Goal: Task Accomplishment & Management: Use online tool/utility

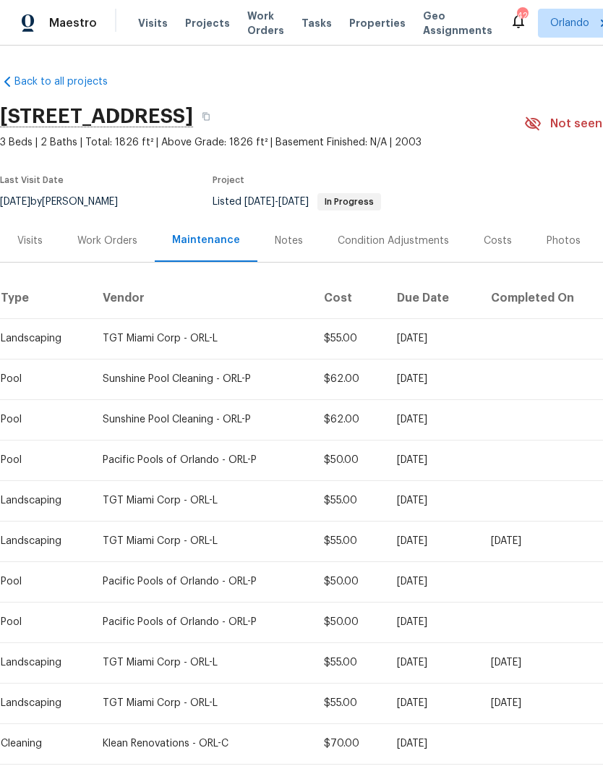
click at [111, 231] on div "Work Orders" at bounding box center [107, 240] width 95 height 43
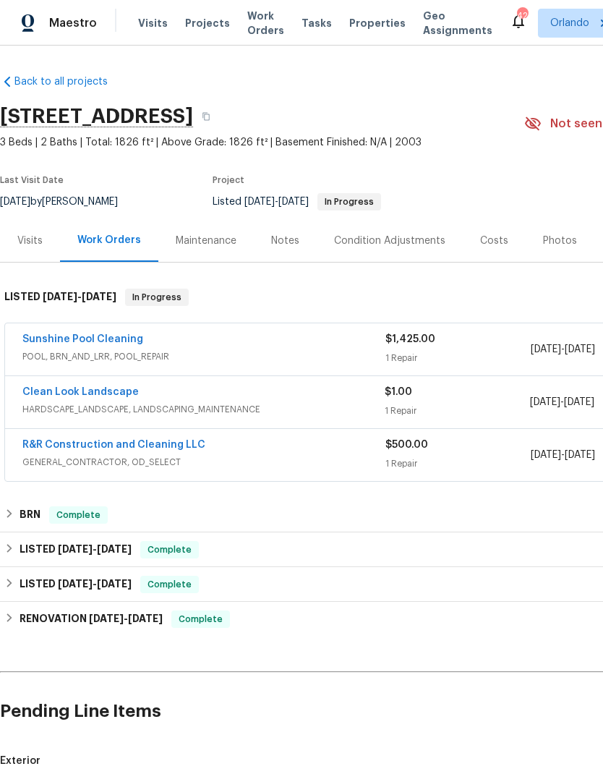
click at [107, 396] on link "Clean Look Landscape" at bounding box center [80, 392] width 116 height 10
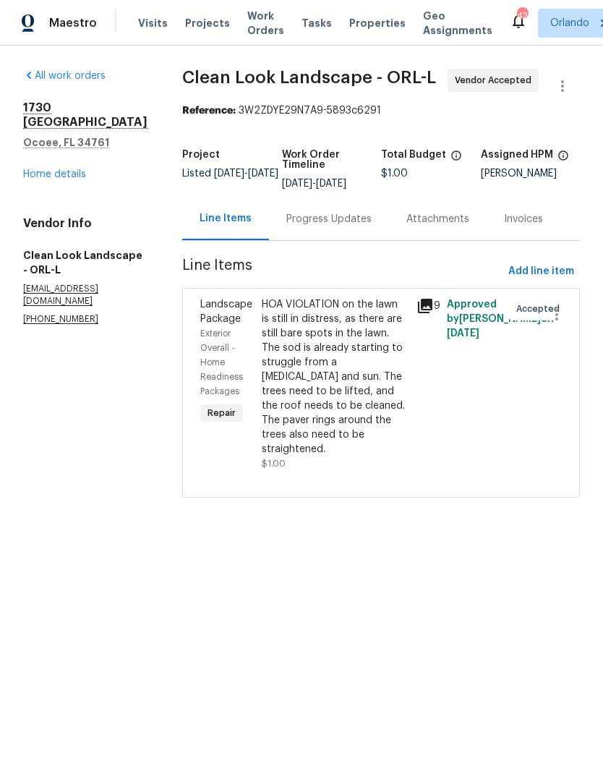
click at [339, 226] on div "Progress Updates" at bounding box center [328, 219] width 85 height 14
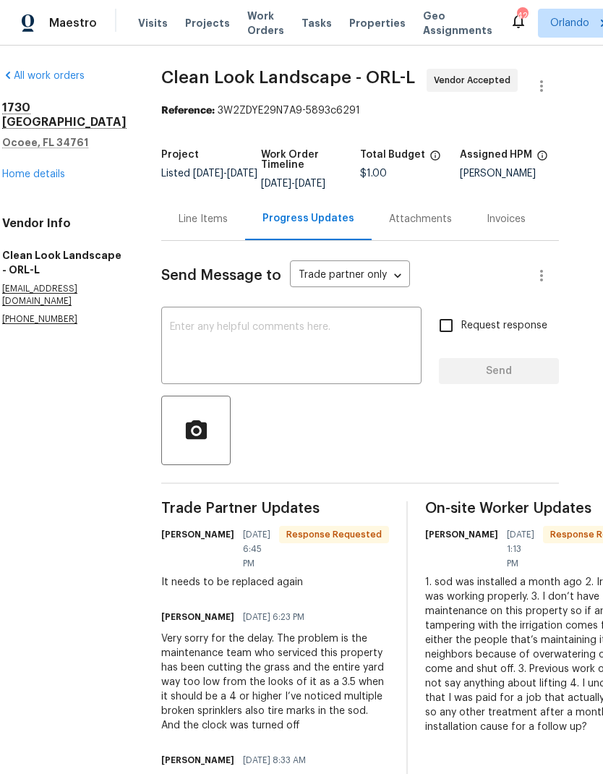
scroll to position [0, 21]
click at [343, 362] on textarea at bounding box center [291, 347] width 243 height 51
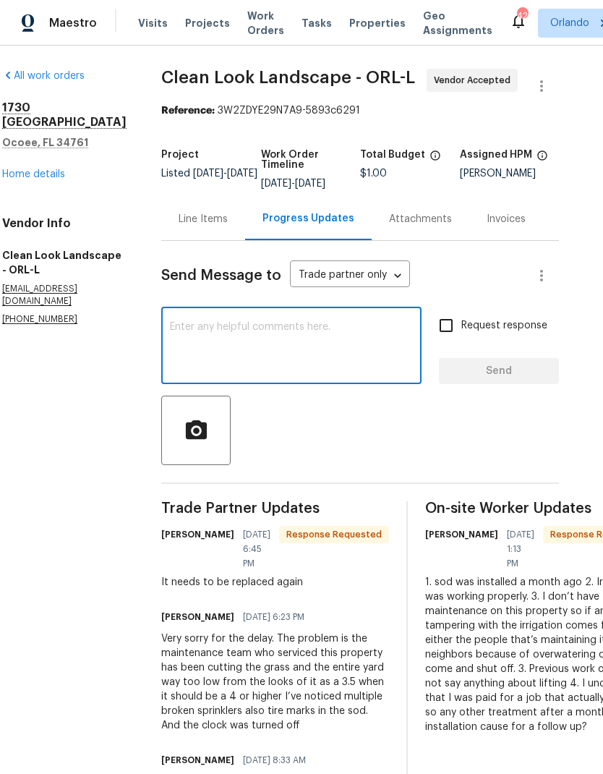
type textarea "O"
type textarea "I need pricing here ASAP"
click at [453, 327] on input "Request response" at bounding box center [446, 325] width 30 height 30
checkbox input "true"
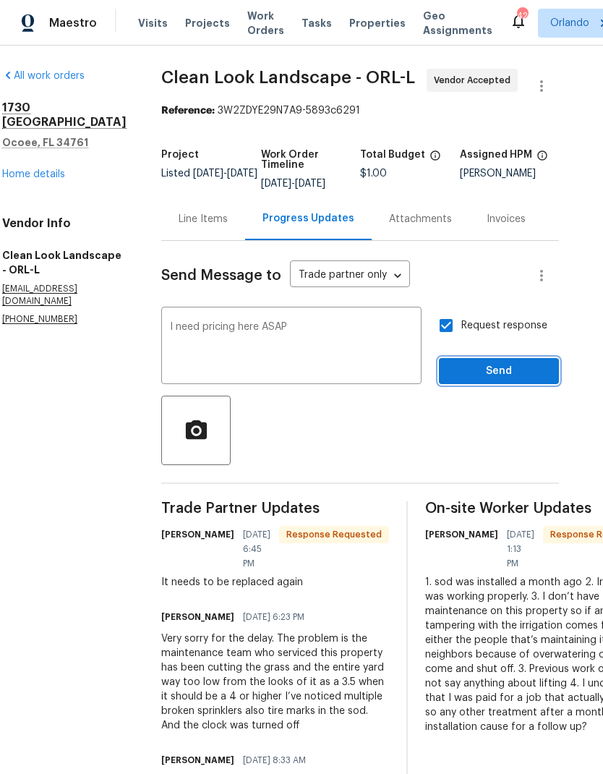
click at [516, 380] on span "Send" at bounding box center [498, 371] width 97 height 18
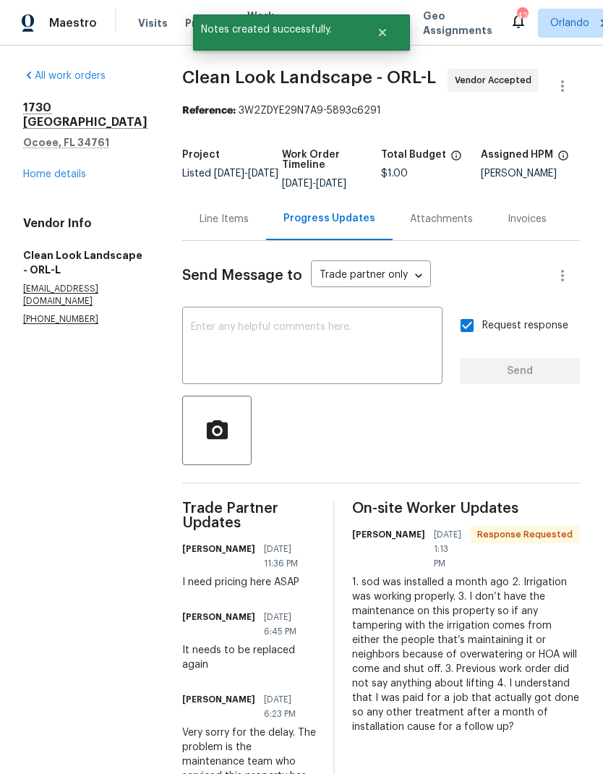
click at [76, 169] on link "Home details" at bounding box center [54, 174] width 63 height 10
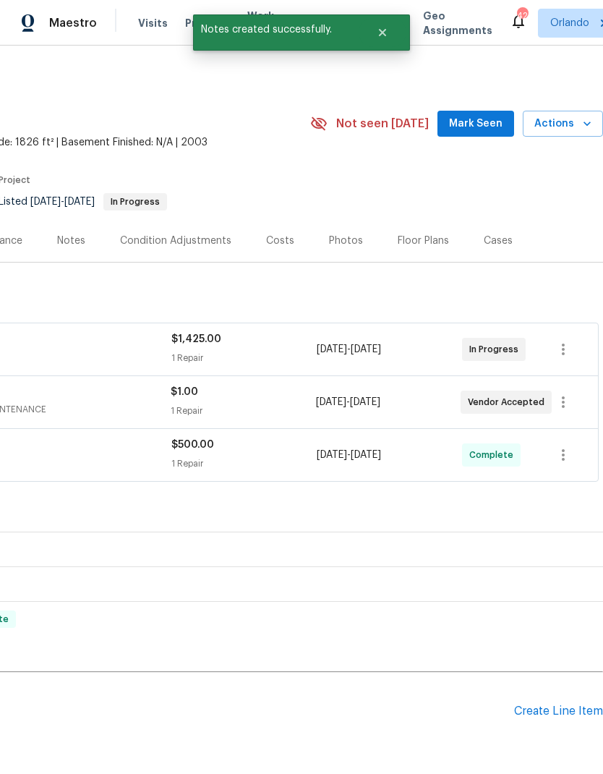
scroll to position [0, 214]
click at [486, 121] on span "Mark Seen" at bounding box center [475, 124] width 53 height 18
click at [487, 127] on span "Mark Seen" at bounding box center [475, 124] width 53 height 18
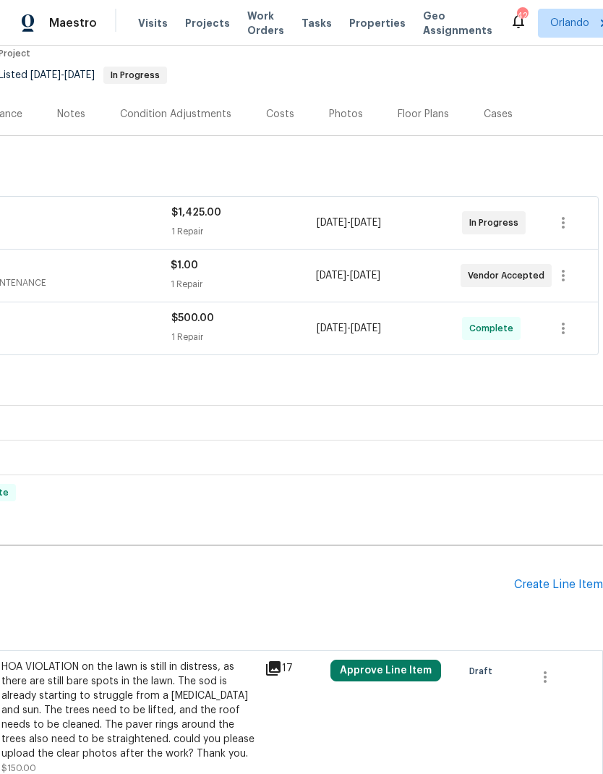
scroll to position [127, 214]
click at [549, 661] on button "button" at bounding box center [545, 676] width 35 height 35
click at [573, 664] on li "Cancel" at bounding box center [556, 676] width 56 height 24
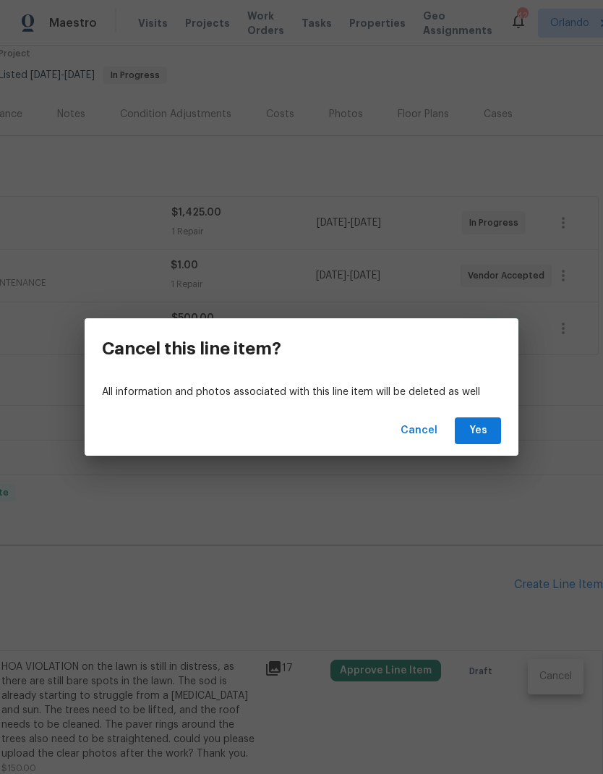
click at [496, 414] on div "Cancel Yes" at bounding box center [302, 431] width 434 height 50
click at [489, 425] on button "Yes" at bounding box center [478, 430] width 46 height 27
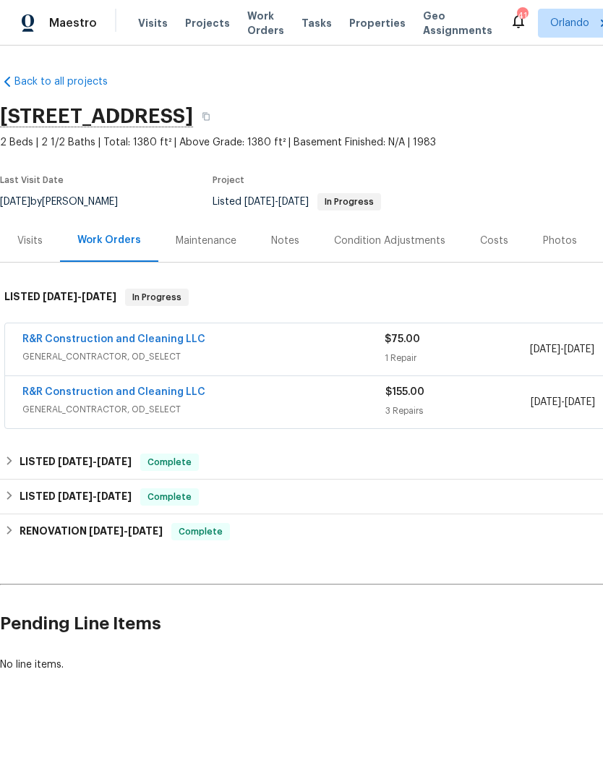
scroll to position [0, -1]
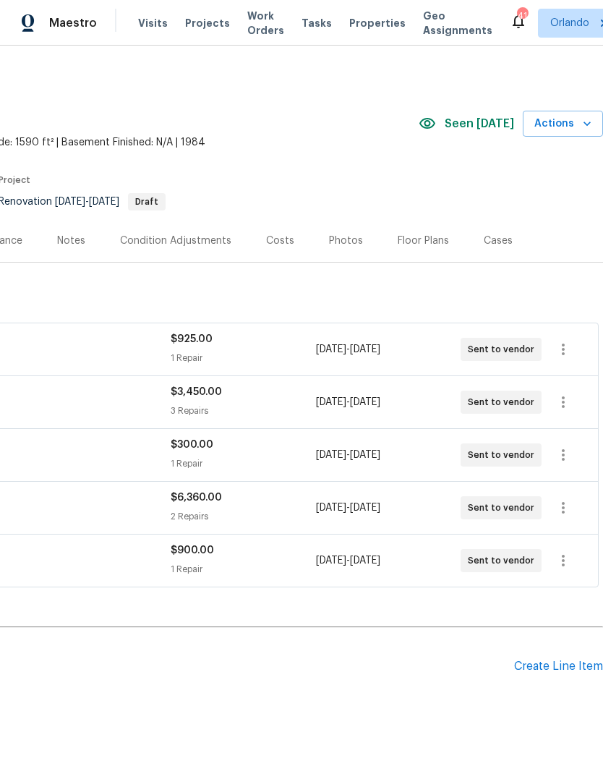
scroll to position [0, 214]
click at [581, 124] on icon "button" at bounding box center [587, 123] width 14 height 14
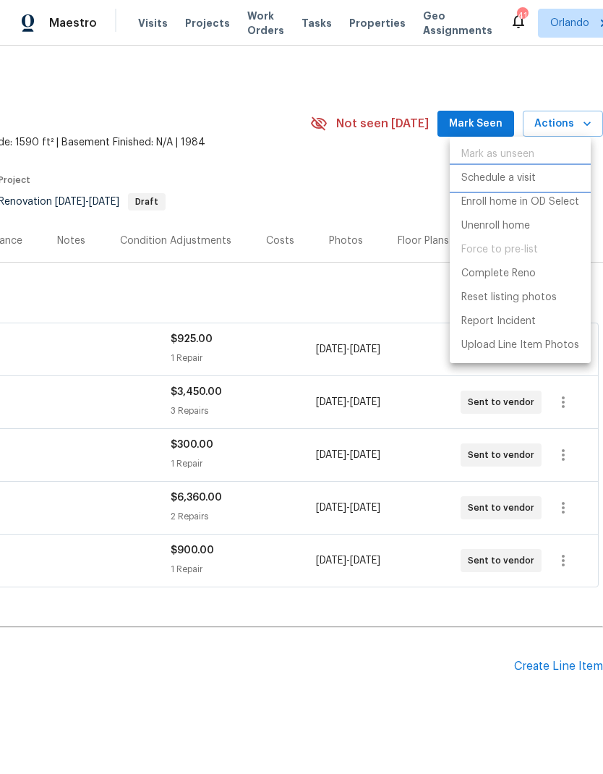
click at [522, 177] on p "Schedule a visit" at bounding box center [498, 178] width 74 height 15
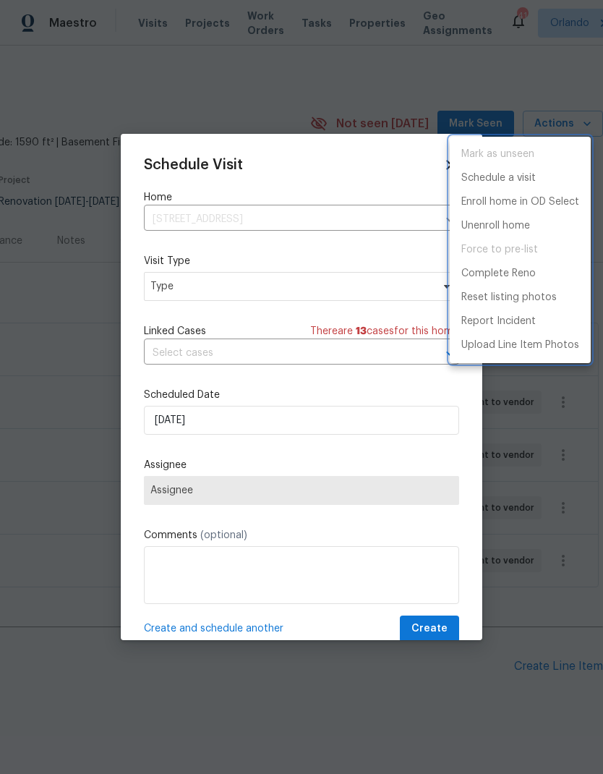
click at [337, 294] on div at bounding box center [301, 387] width 603 height 774
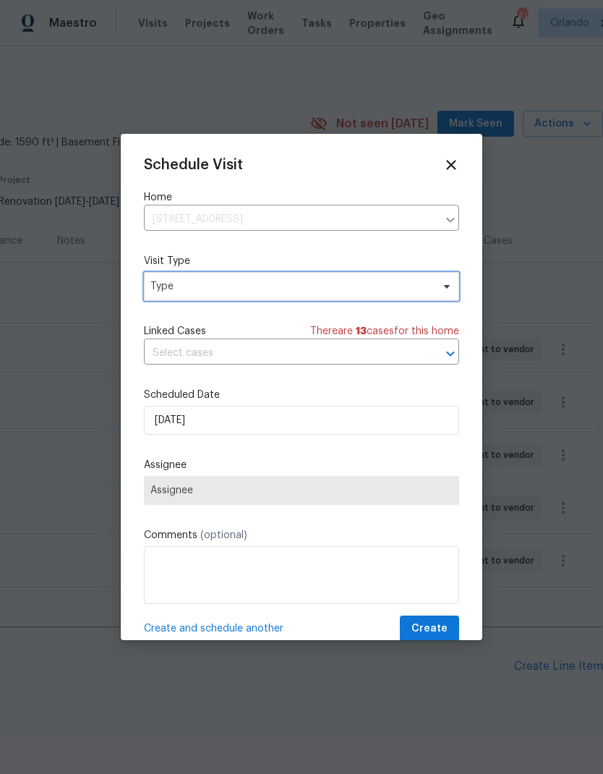
click at [418, 299] on span "Type" at bounding box center [301, 286] width 315 height 29
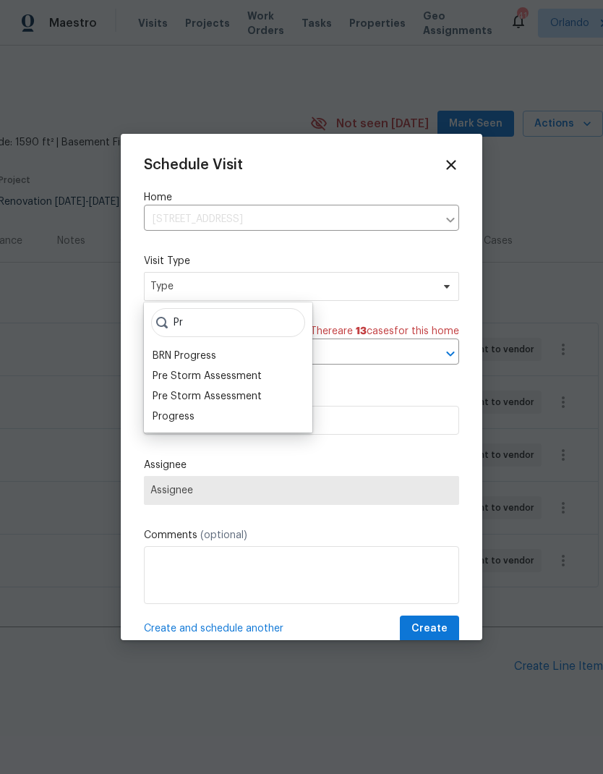
type input "Pr"
click at [210, 419] on div "Progress" at bounding box center [228, 416] width 160 height 20
click at [166, 422] on div "Progress" at bounding box center [174, 416] width 42 height 14
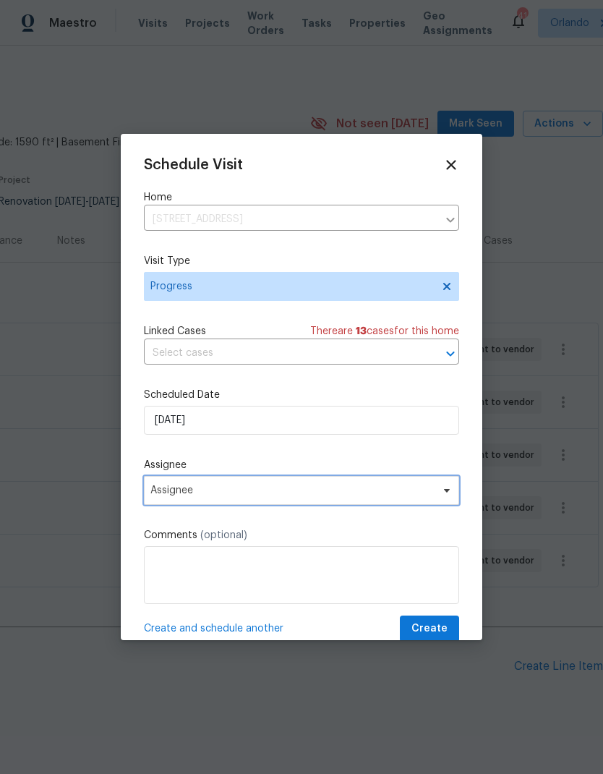
click at [449, 492] on icon at bounding box center [447, 491] width 6 height 4
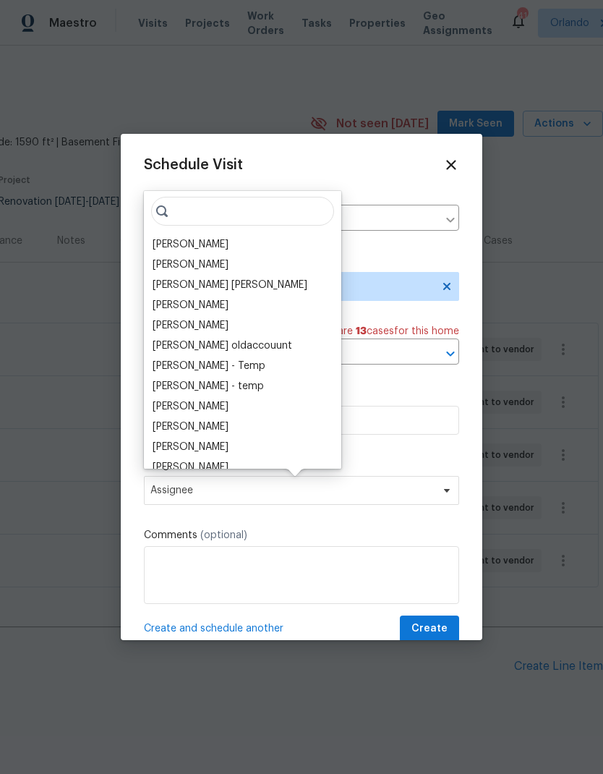
click at [208, 243] on div "[PERSON_NAME]" at bounding box center [191, 244] width 76 height 14
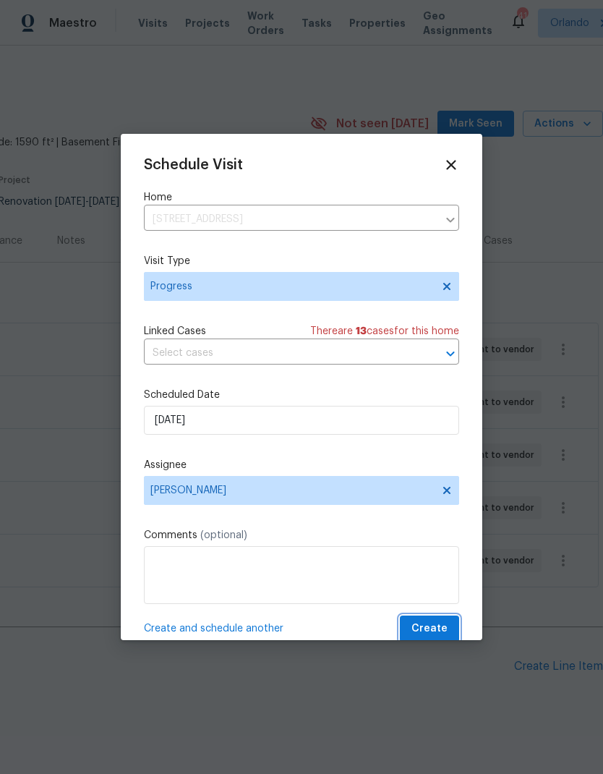
click at [434, 622] on button "Create" at bounding box center [429, 628] width 59 height 27
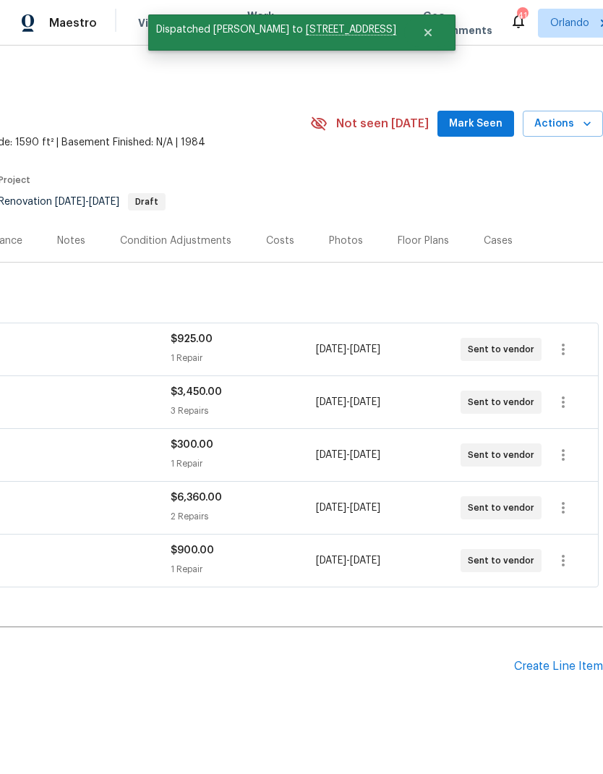
click at [479, 113] on button "Mark Seen" at bounding box center [475, 124] width 77 height 27
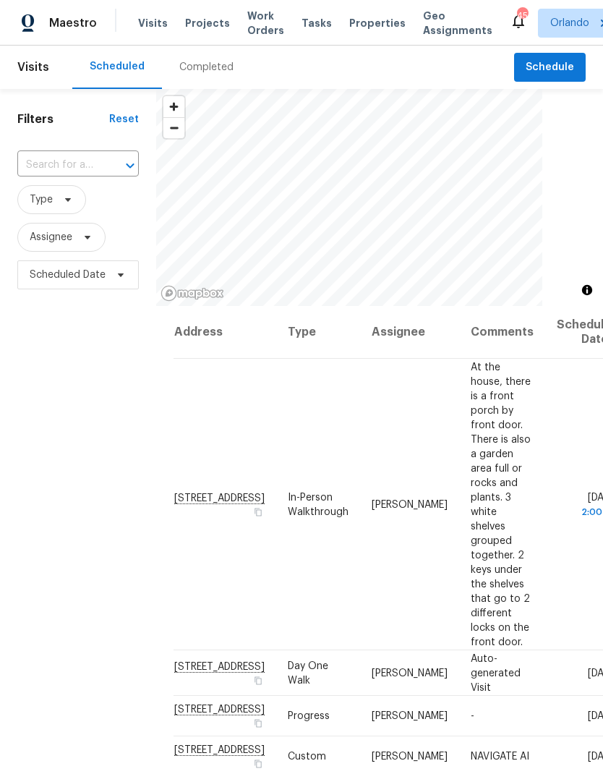
click at [208, 25] on span "Projects" at bounding box center [207, 23] width 45 height 14
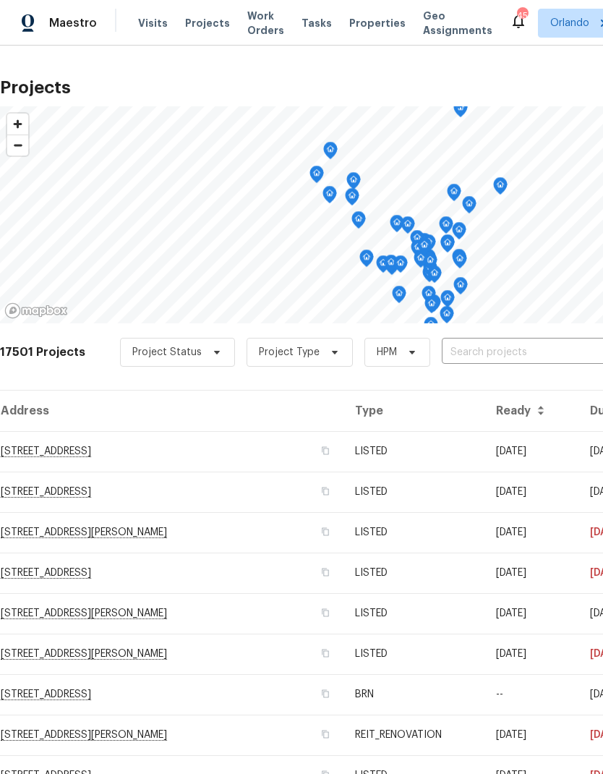
click at [518, 351] on input "text" at bounding box center [525, 352] width 166 height 22
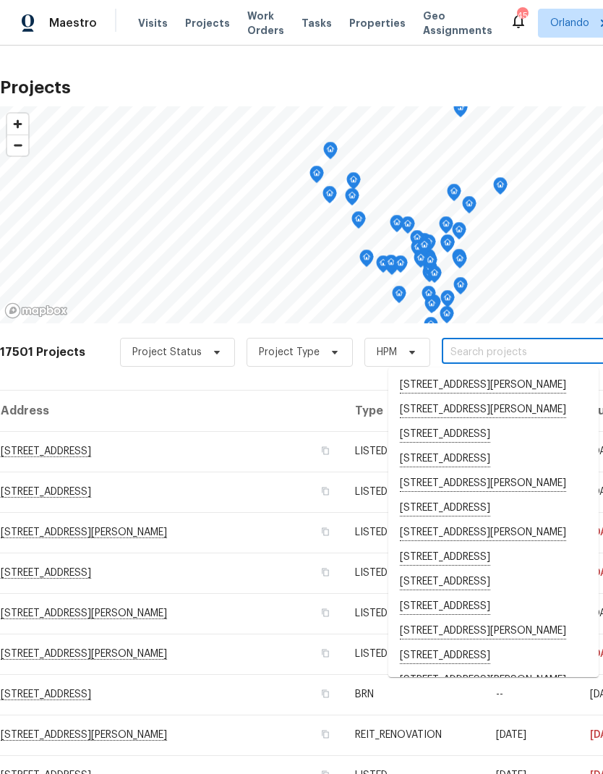
type input "6"
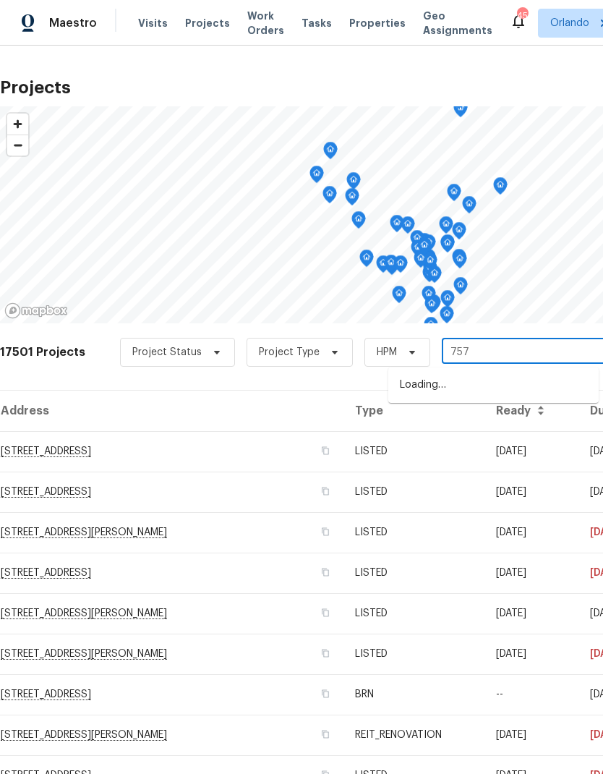
type input "7574"
click at [554, 390] on li "7574 Marker Ave, Kissimmee, FL 34747" at bounding box center [493, 385] width 210 height 25
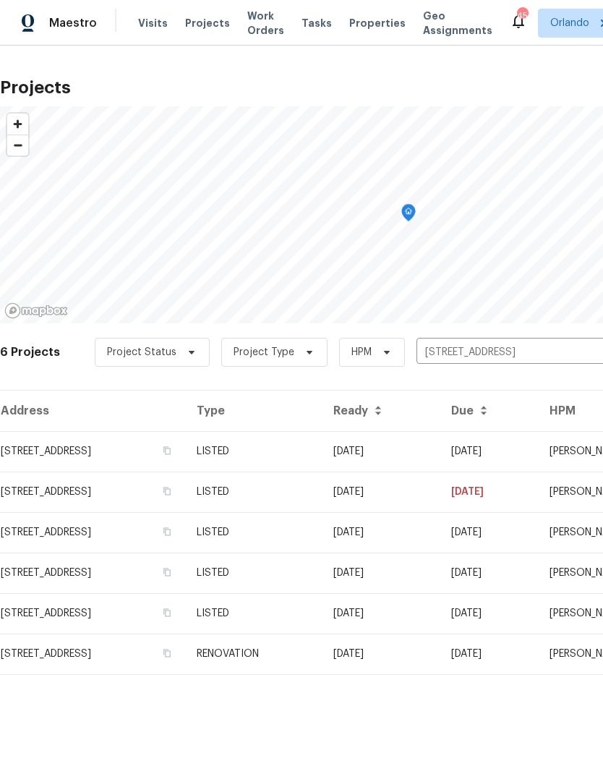
click at [440, 435] on td "08/13/25" at bounding box center [381, 451] width 118 height 40
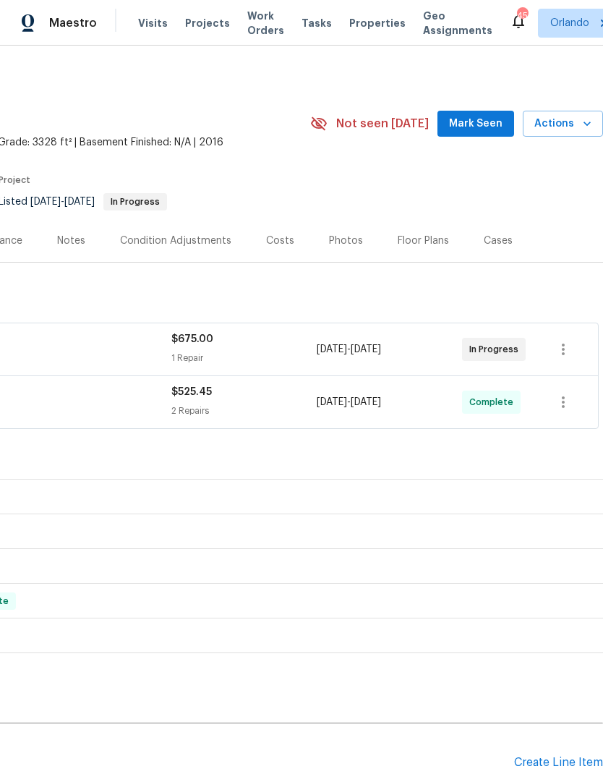
scroll to position [0, 214]
click at [474, 136] on button "Mark Seen" at bounding box center [475, 124] width 77 height 27
click at [502, 130] on span "Mark Seen" at bounding box center [475, 124] width 53 height 18
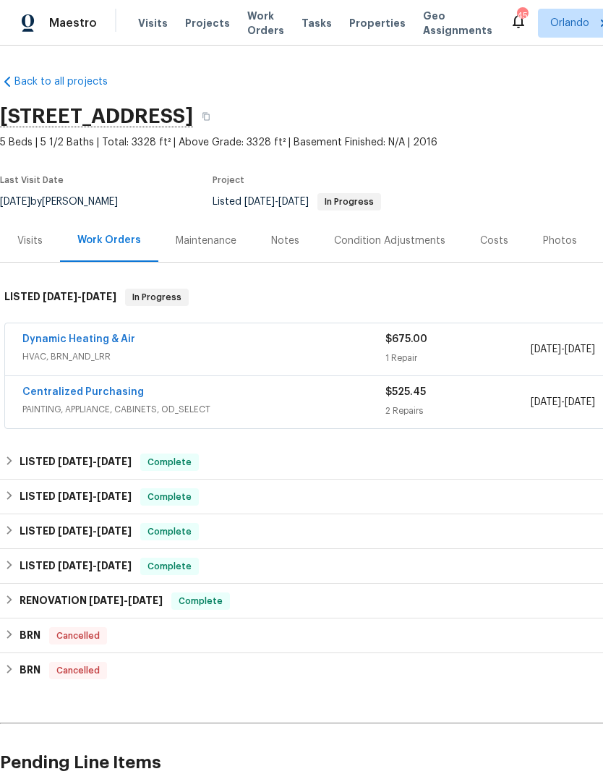
scroll to position [0, 0]
click at [92, 334] on link "Dynamic Heating & Air" at bounding box center [78, 339] width 113 height 10
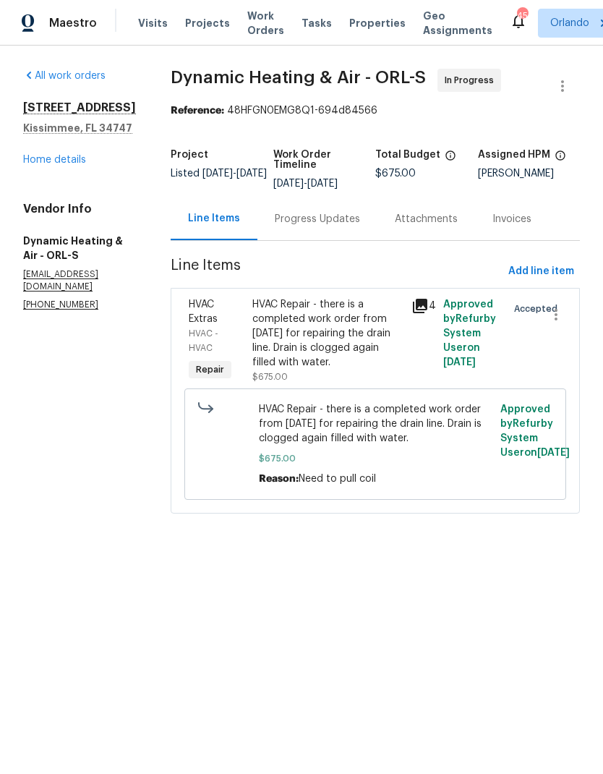
click at [338, 226] on div "Progress Updates" at bounding box center [317, 219] width 85 height 14
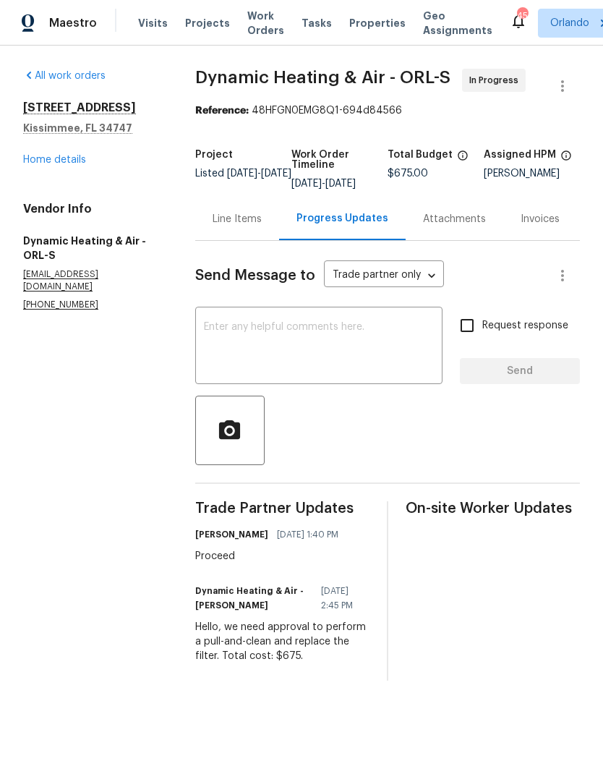
click at [364, 355] on textarea at bounding box center [319, 347] width 230 height 51
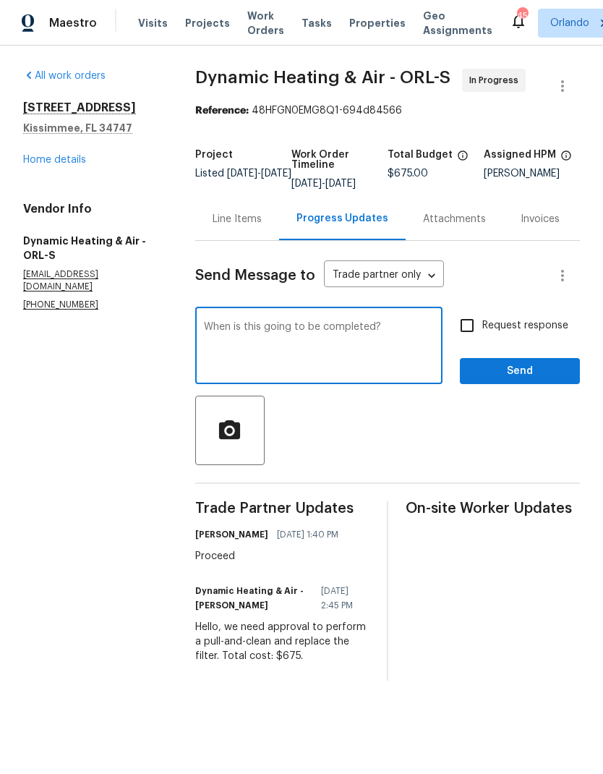
type textarea "When is this going to be completed?"
click at [471, 331] on input "Request response" at bounding box center [467, 325] width 30 height 30
checkbox input "true"
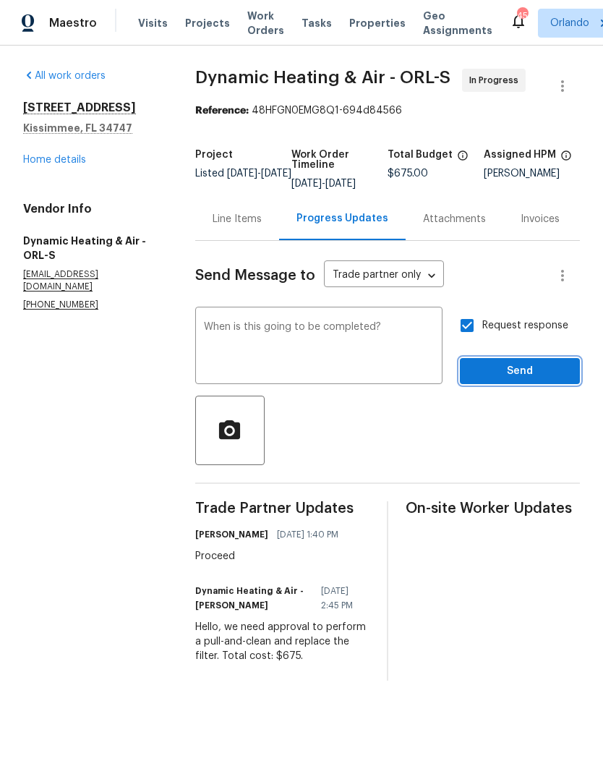
click at [515, 379] on span "Send" at bounding box center [519, 371] width 97 height 18
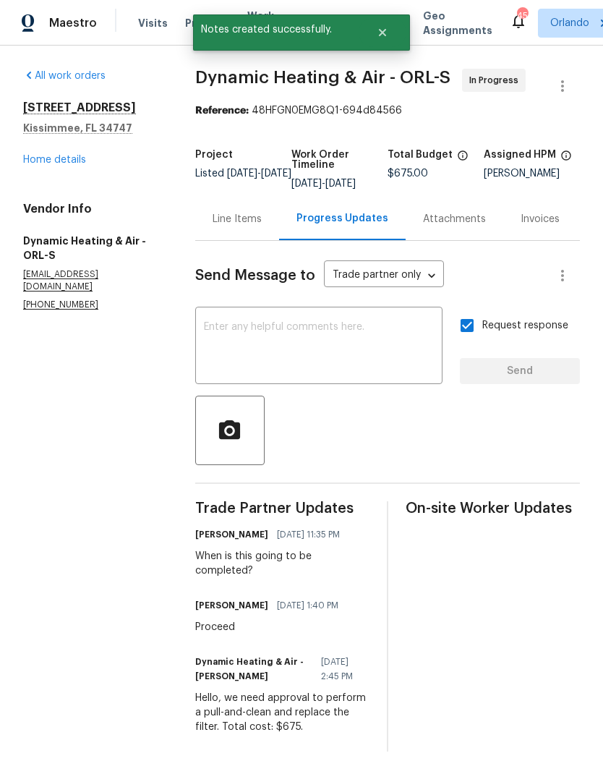
click at [67, 162] on link "Home details" at bounding box center [54, 160] width 63 height 10
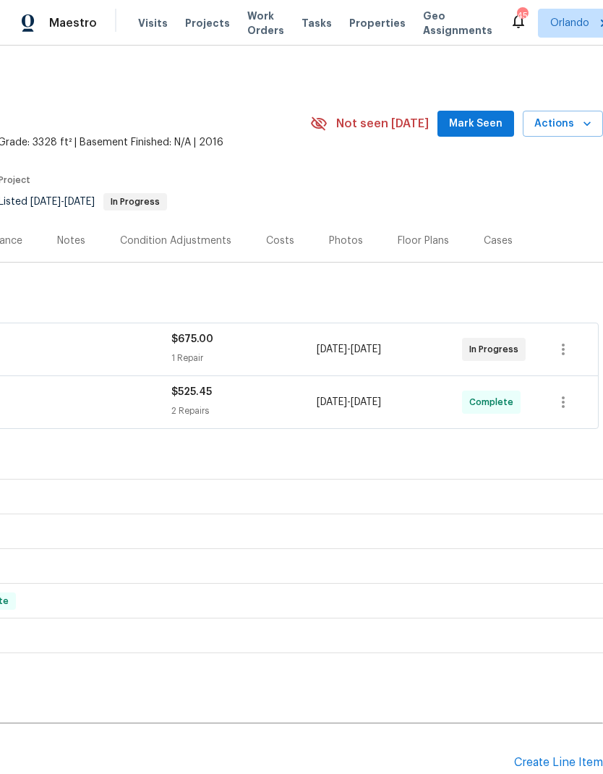
scroll to position [0, 214]
click at [578, 124] on span "Actions" at bounding box center [562, 124] width 57 height 18
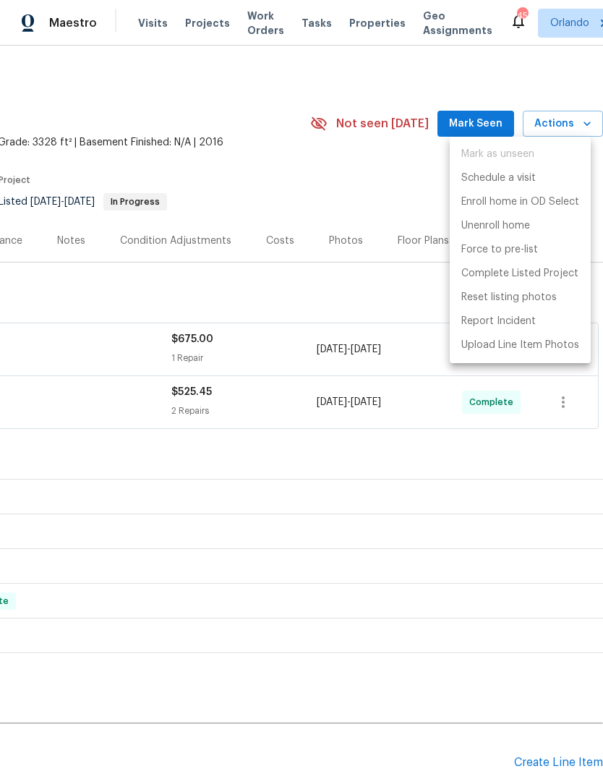
click at [578, 124] on div at bounding box center [301, 387] width 603 height 774
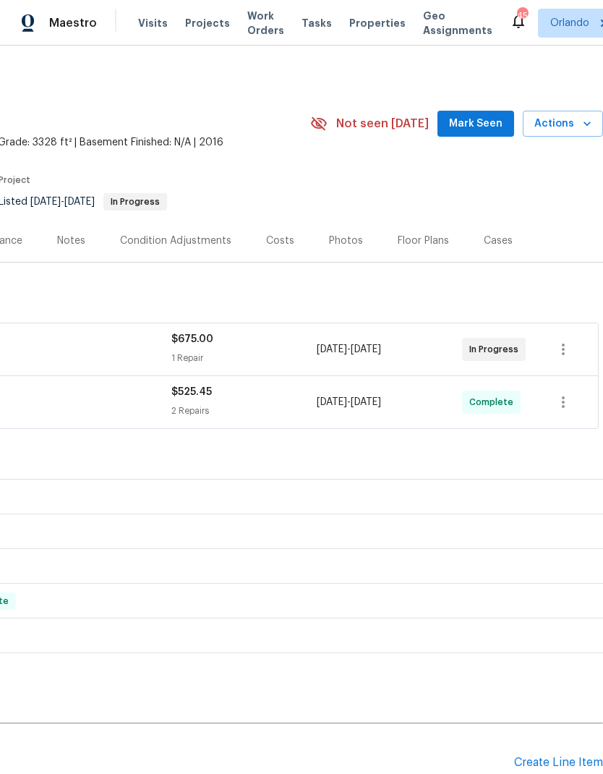
click at [568, 127] on span "Actions" at bounding box center [562, 124] width 57 height 18
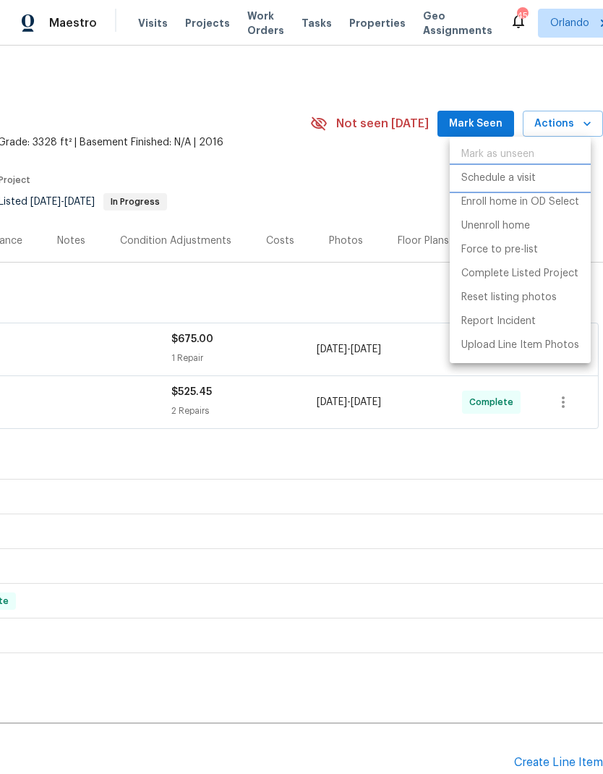
click at [538, 180] on li "Schedule a visit" at bounding box center [520, 178] width 141 height 24
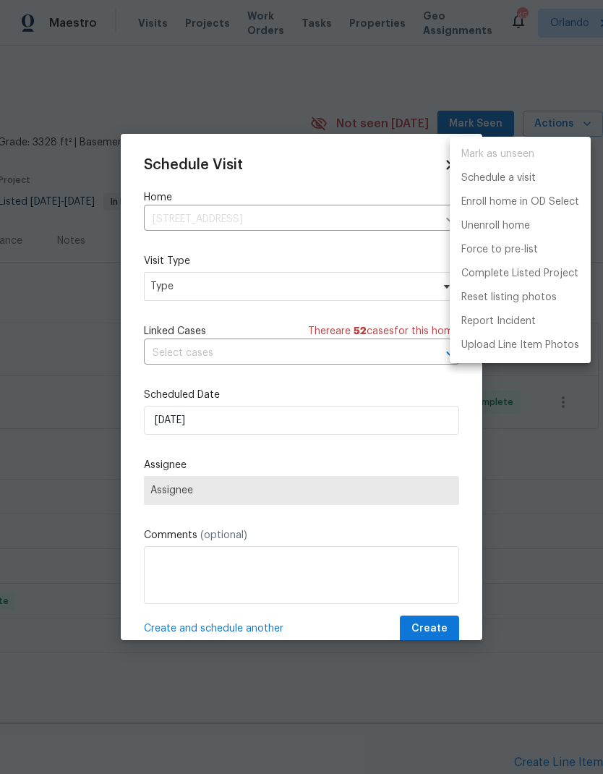
click at [364, 297] on div at bounding box center [301, 387] width 603 height 774
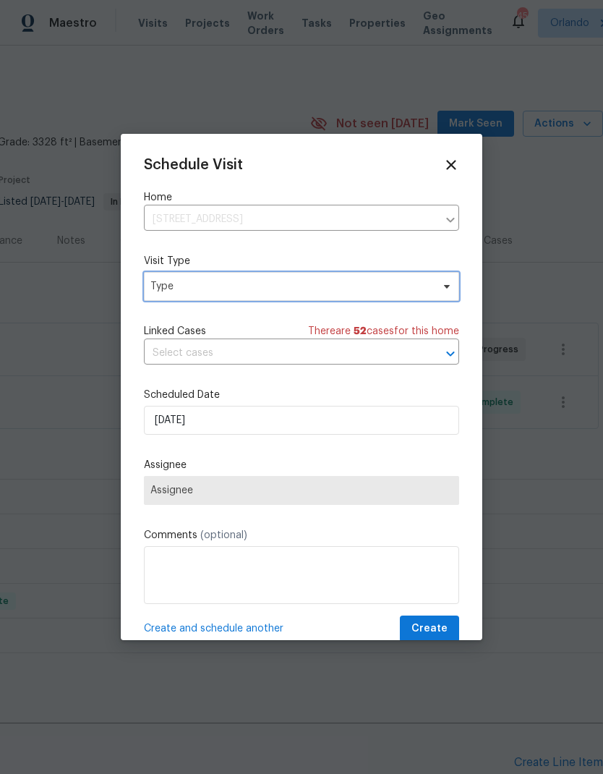
click at [437, 285] on span at bounding box center [445, 286] width 16 height 12
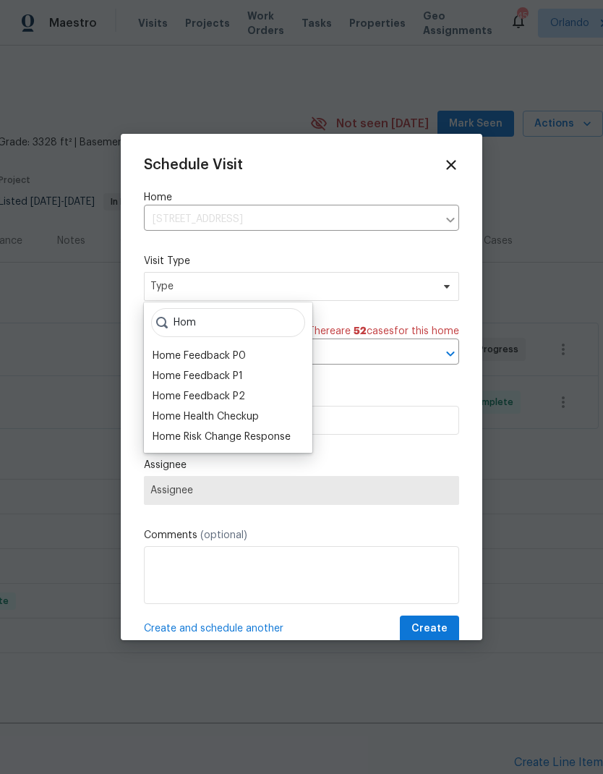
type input "Hom"
click at [252, 421] on div "Home Health Checkup" at bounding box center [206, 416] width 106 height 14
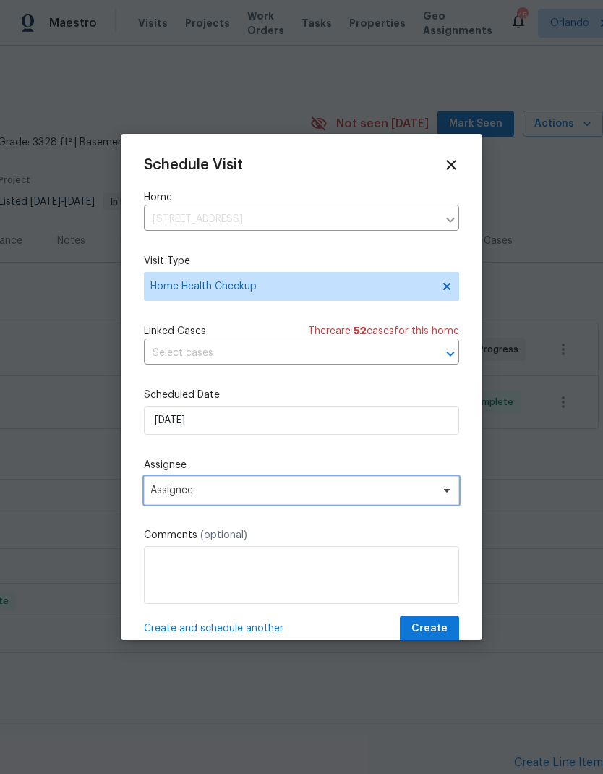
click at [427, 494] on span "Assignee" at bounding box center [291, 490] width 283 height 12
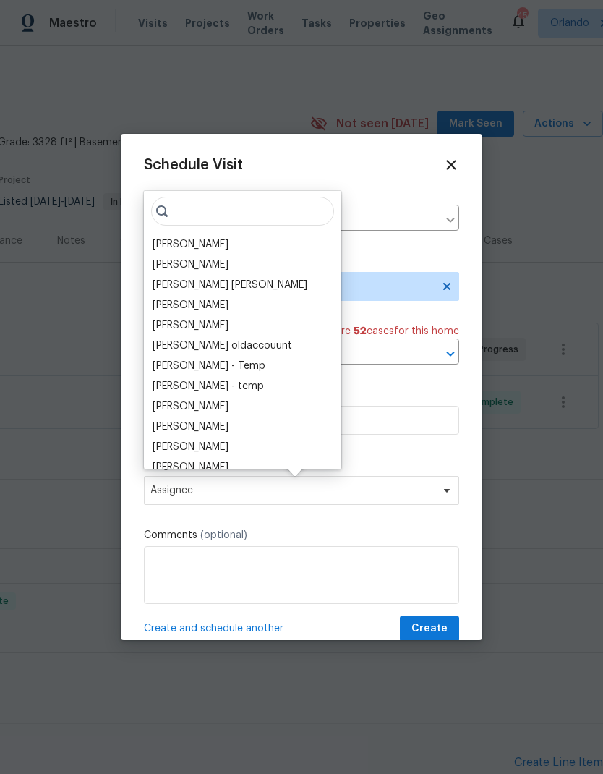
click at [200, 223] on input "search" at bounding box center [242, 211] width 183 height 29
click at [205, 228] on div "Samuel Rivera Vinodh Kumar Mohammed Moshin Ali Vinod Kumar Sayali Pendse Julia …" at bounding box center [242, 330] width 197 height 278
click at [209, 249] on div "[PERSON_NAME]" at bounding box center [191, 244] width 76 height 14
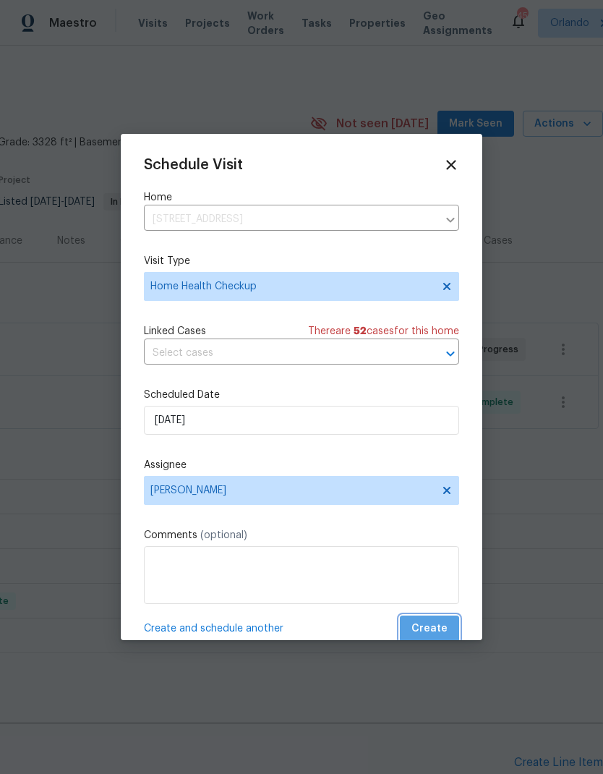
click at [437, 627] on span "Create" at bounding box center [429, 629] width 36 height 18
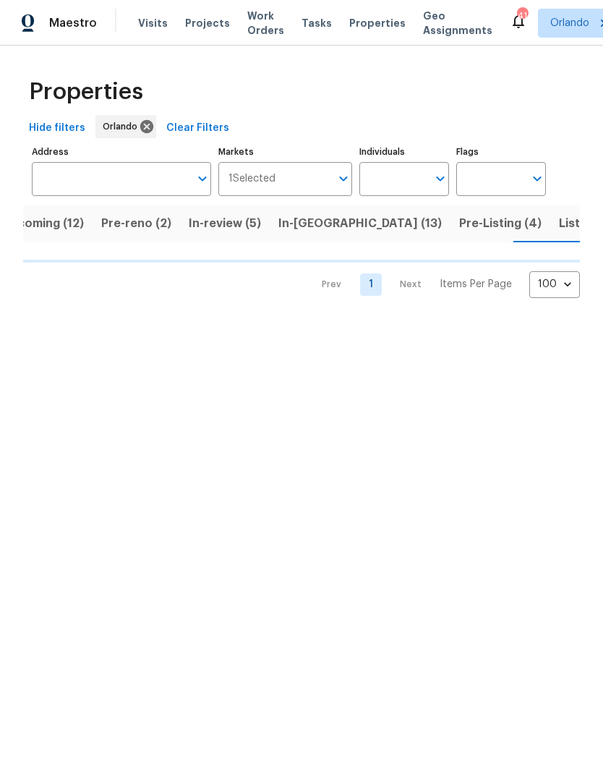
scroll to position [0, 40]
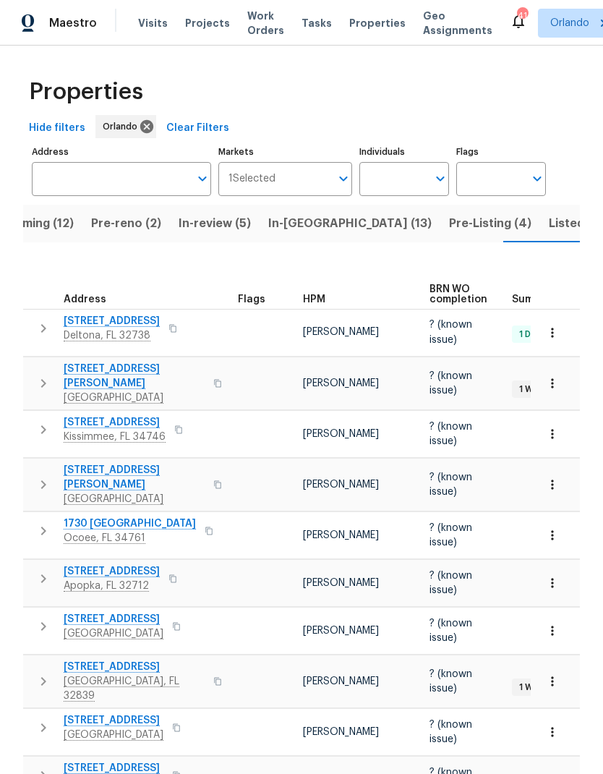
click at [134, 181] on input "Address" at bounding box center [111, 179] width 158 height 34
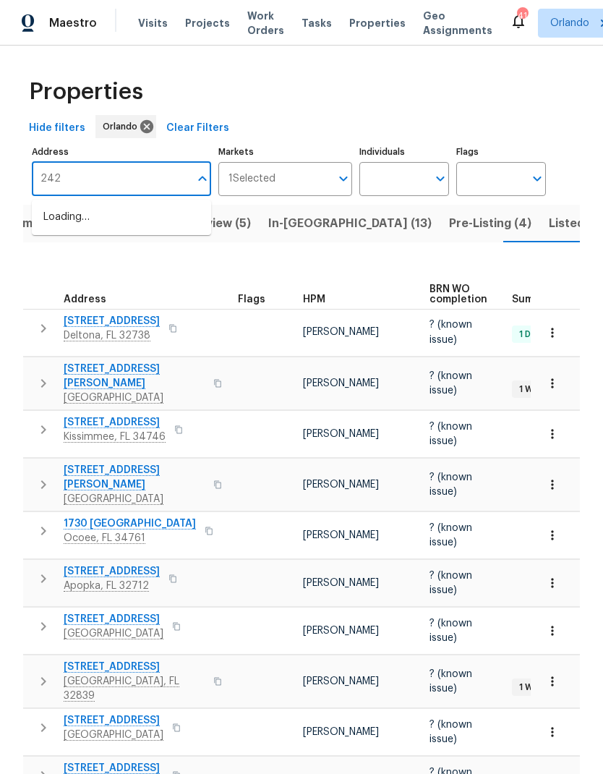
type input "2426"
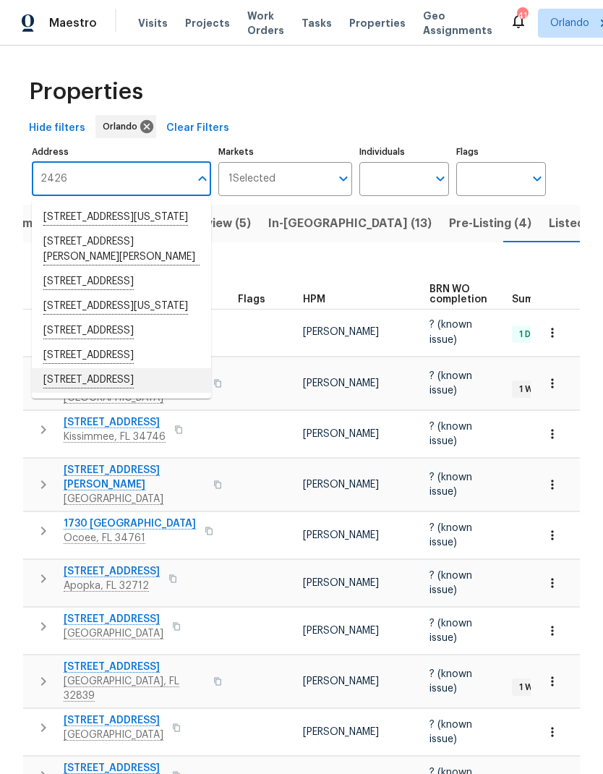
click at [188, 393] on li "2426 Yellow Brick Rd Saint Cloud FL 34772" at bounding box center [121, 380] width 179 height 25
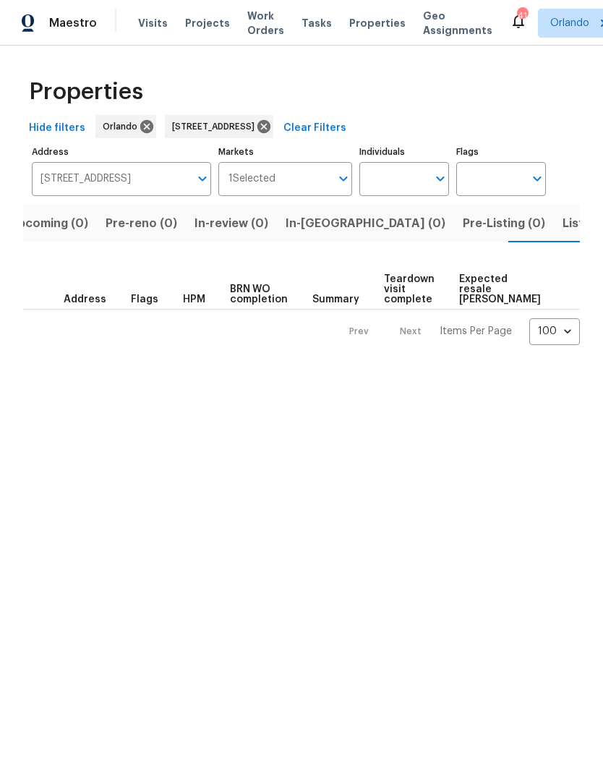
scroll to position [0, 23]
click at [562, 220] on span "Listed (1)" at bounding box center [588, 223] width 52 height 20
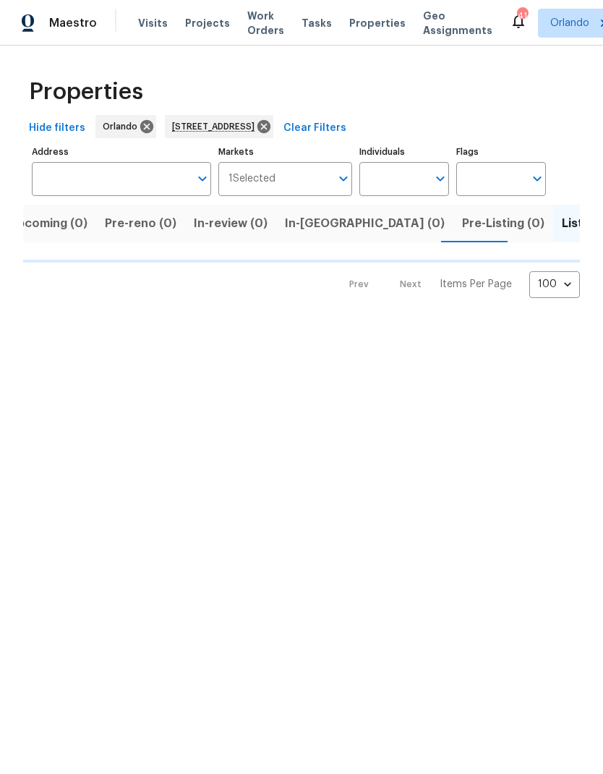
type input "2426 Yellow Brick Rd Saint Cloud FL 34772"
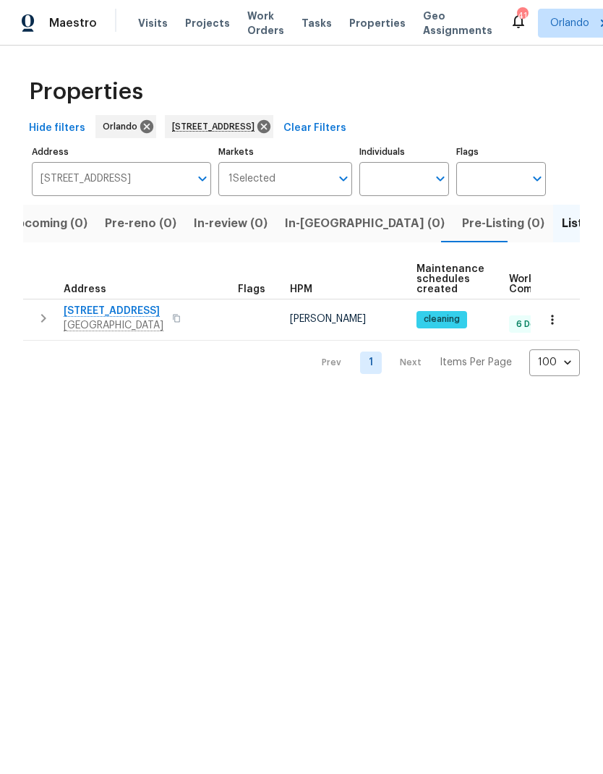
click at [136, 316] on span "2426 Yellow Brick Rd" at bounding box center [114, 311] width 100 height 14
click at [562, 322] on button "button" at bounding box center [552, 320] width 32 height 32
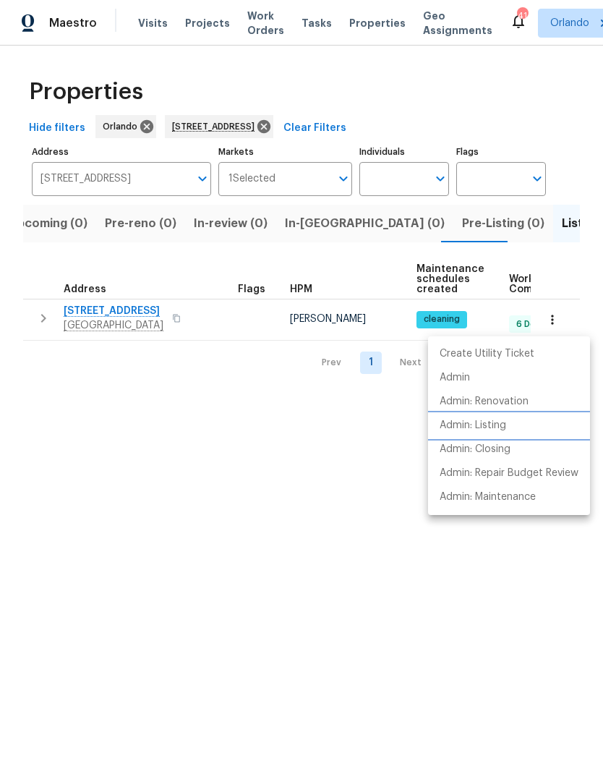
click at [518, 427] on li "Admin: Listing" at bounding box center [509, 426] width 162 height 24
